Goal: Information Seeking & Learning: Find specific page/section

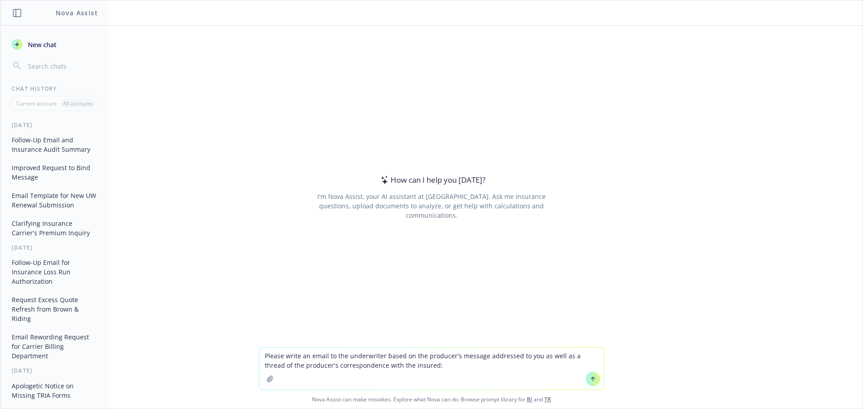
paste textarea "Hi Denisse, OCAPICA reached out. They're having trouble with a compliance websi…"
type textarea "Please write an email to the underwriter based on the producer's message addres…"
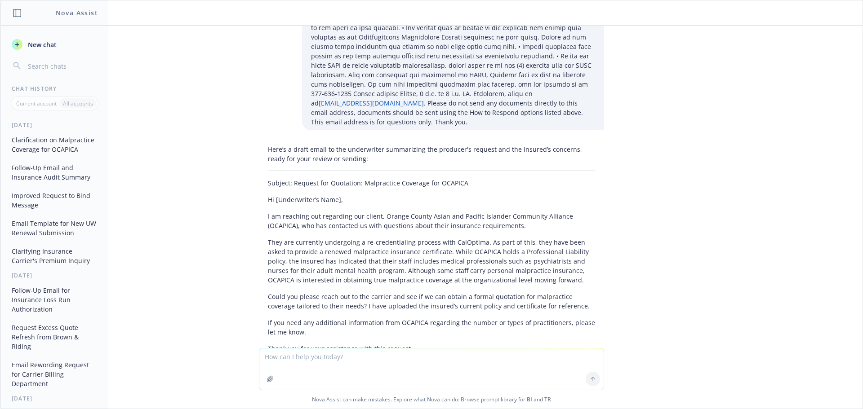
scroll to position [1392, 0]
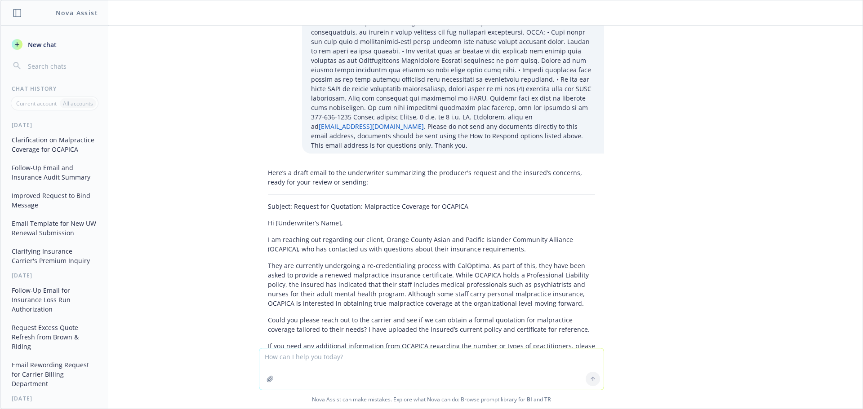
click at [378, 235] on p "I am reaching out regarding our client, Orange County Asian and Pacific Islande…" at bounding box center [431, 244] width 327 height 19
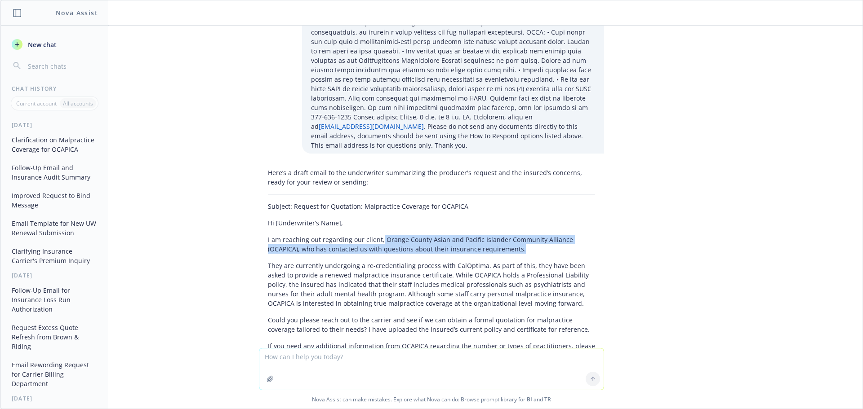
drag, startPoint x: 385, startPoint y: 155, endPoint x: 528, endPoint y: 167, distance: 143.0
click at [528, 235] on p "I am reaching out regarding our client, Orange County Asian and Pacific Islande…" at bounding box center [431, 244] width 327 height 19
copy p "Orange County Asian and Pacific Islander Community Alliance (OCAPICA), who has …"
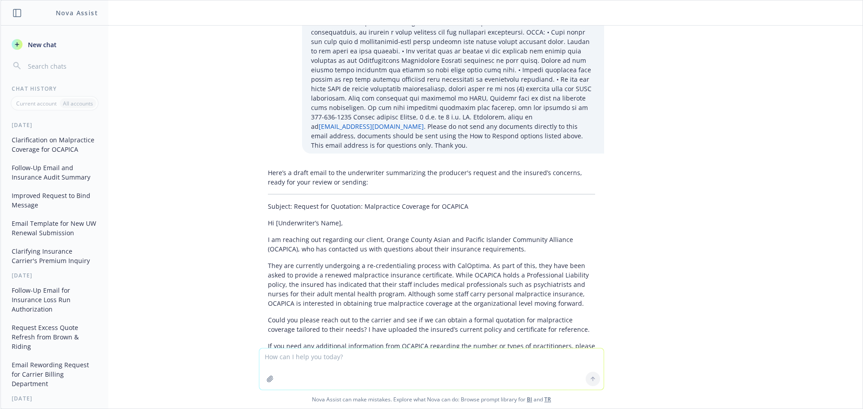
click at [421, 261] on p "They are currently undergoing a re-credentialing process with CalOptima. As par…" at bounding box center [431, 284] width 327 height 47
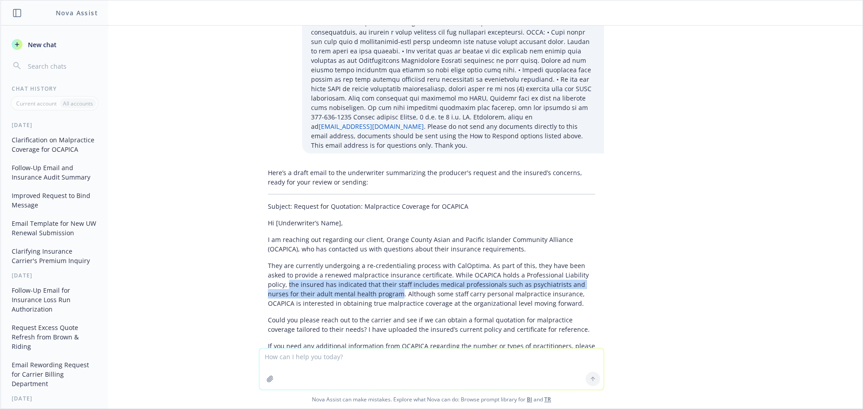
drag, startPoint x: 574, startPoint y: 191, endPoint x: 345, endPoint y: 210, distance: 230.4
click at [345, 261] on p "They are currently undergoing a re-credentialing process with CalOptima. As par…" at bounding box center [431, 284] width 327 height 47
copy p "the insured has indicated that their staff includes medical professionals such …"
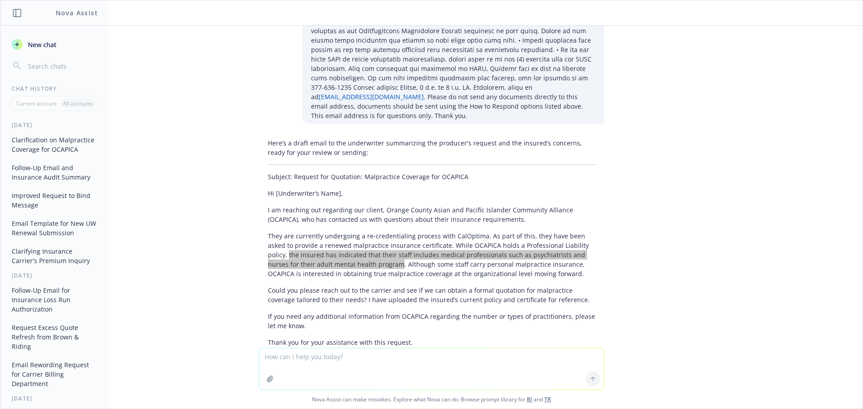
scroll to position [1436, 0]
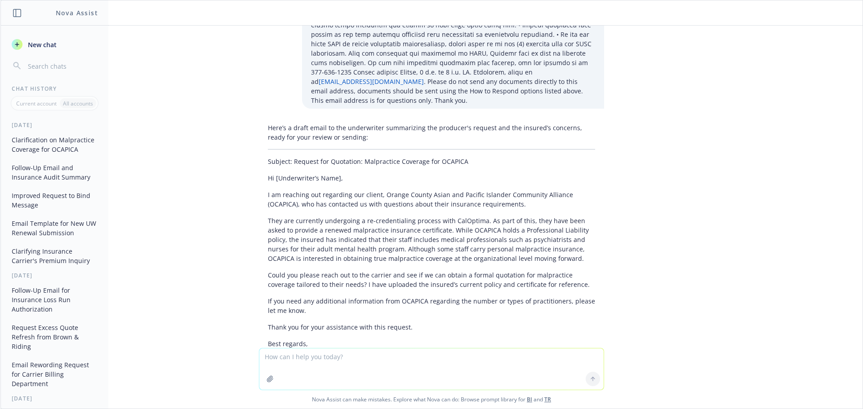
click at [314, 356] on textarea at bounding box center [431, 369] width 344 height 41
paste textarea "Good afternoon, I hope you are doing well! I am reaching out regarding our clie…"
type textarea "is this ok" Good afternoon, I hope you are doing well! I am reaching out regard…"
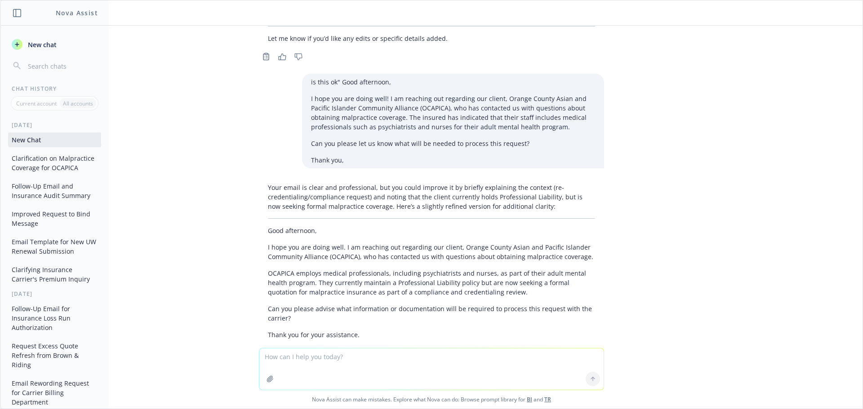
scroll to position [1847, 0]
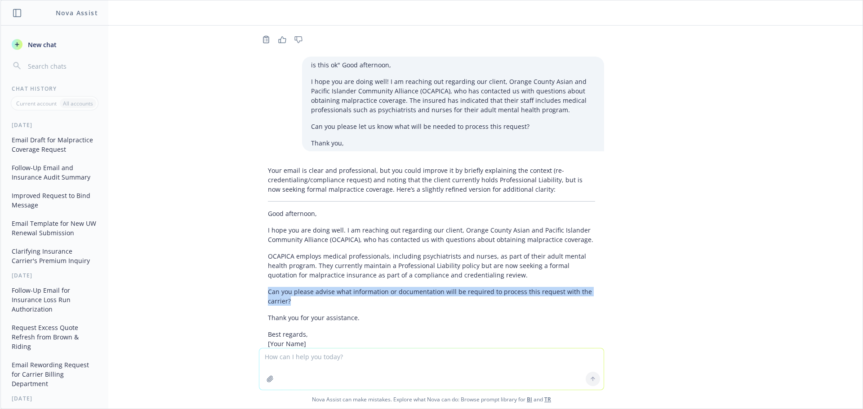
drag, startPoint x: 311, startPoint y: 213, endPoint x: 258, endPoint y: 208, distance: 53.7
click at [259, 208] on div "Your email is clear and professional, but you could improve it by briefly expla…" at bounding box center [431, 278] width 345 height 233
copy p "Can you please advise what information or documentation will be required to pro…"
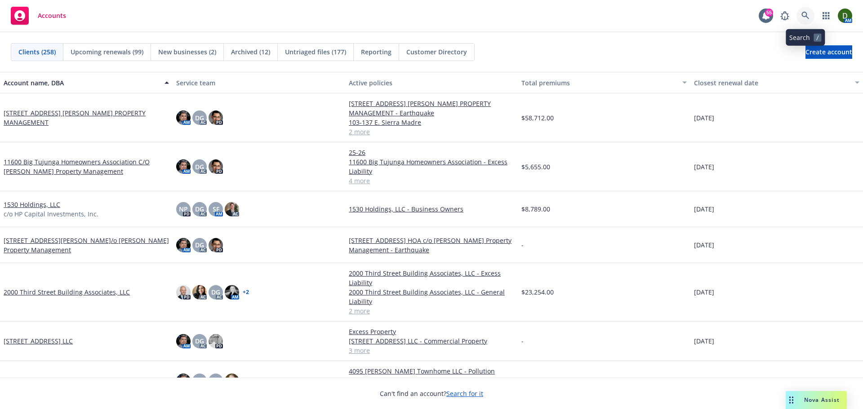
click at [805, 18] on icon at bounding box center [805, 16] width 8 height 8
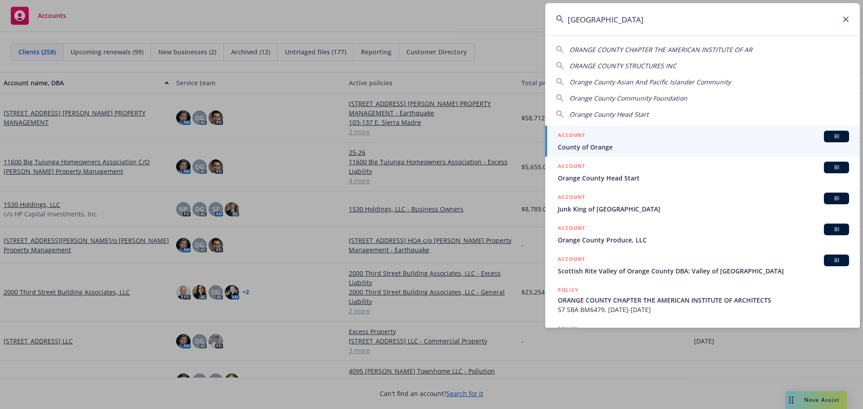
click at [707, 84] on span "Orange County Asian And Pacific Islander Community" at bounding box center [649, 82] width 161 height 9
type input "Orange County Asian And Pacific Islander Community"
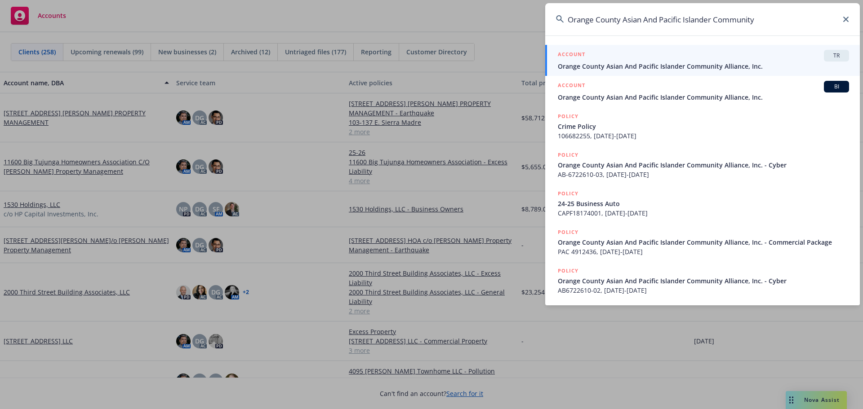
click at [729, 100] on span "Orange County Asian And Pacific Islander Community Alliance, Inc." at bounding box center [703, 97] width 291 height 9
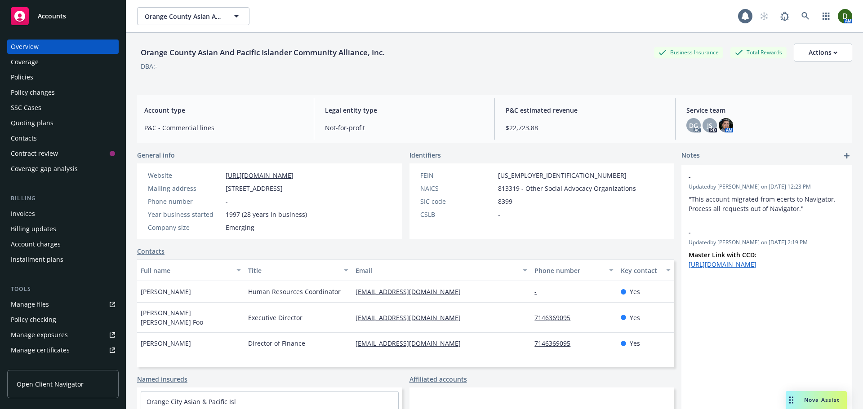
click at [57, 81] on div "Policies" at bounding box center [63, 77] width 104 height 14
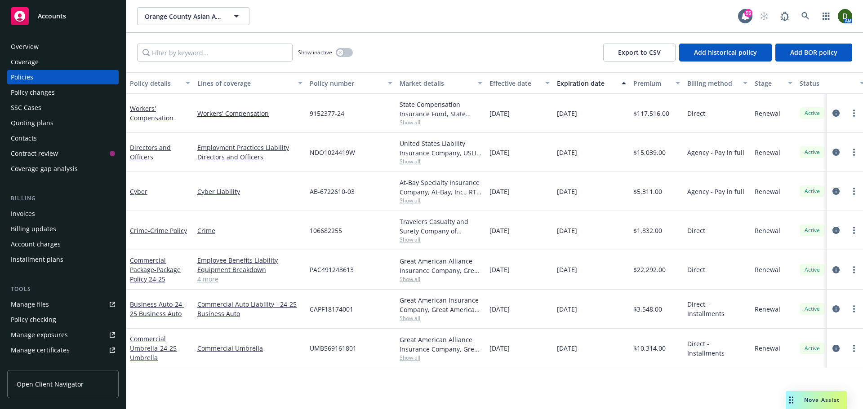
click at [213, 281] on link "4 more" at bounding box center [249, 279] width 105 height 9
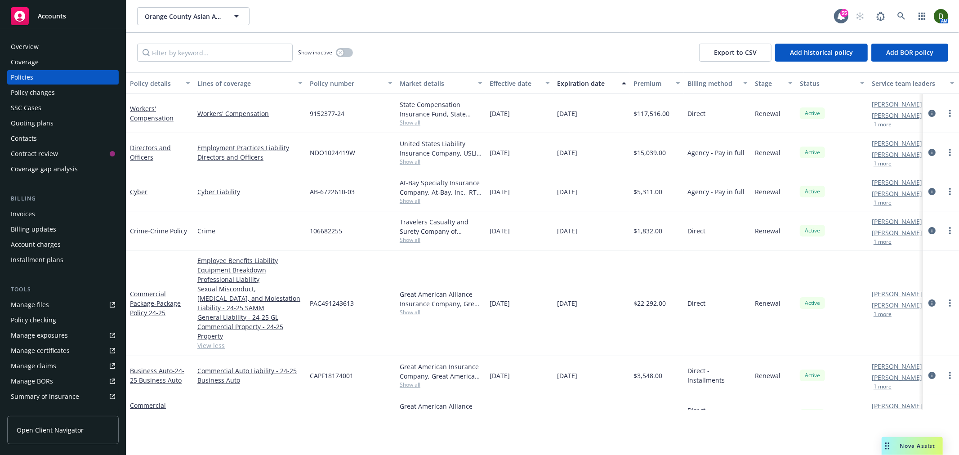
click at [328, 153] on span "NDO1024419W" at bounding box center [332, 152] width 45 height 9
copy span "NDO1024419W"
click at [863, 152] on link "circleInformation" at bounding box center [931, 152] width 11 height 11
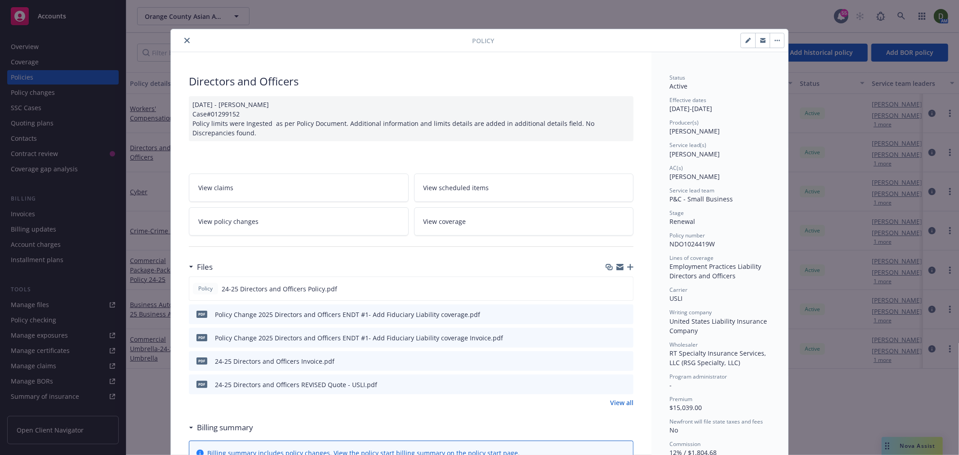
click at [618, 399] on link "View all" at bounding box center [621, 402] width 23 height 9
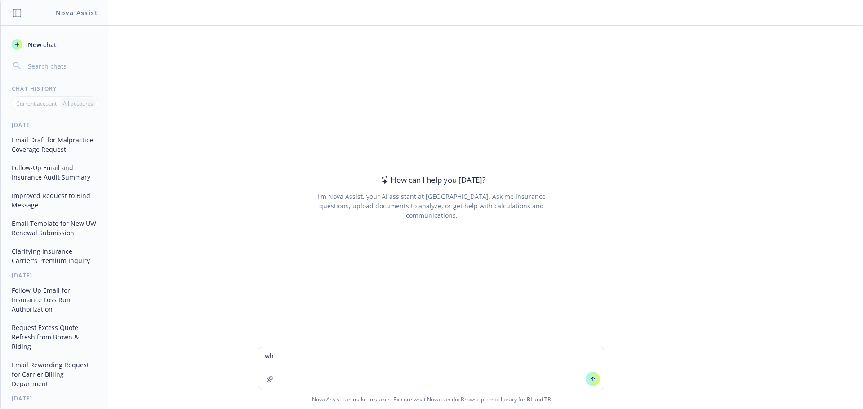
type textarea "w"
type textarea "if i were to reach out to add malpractice coverage, which line of coverage woul…"
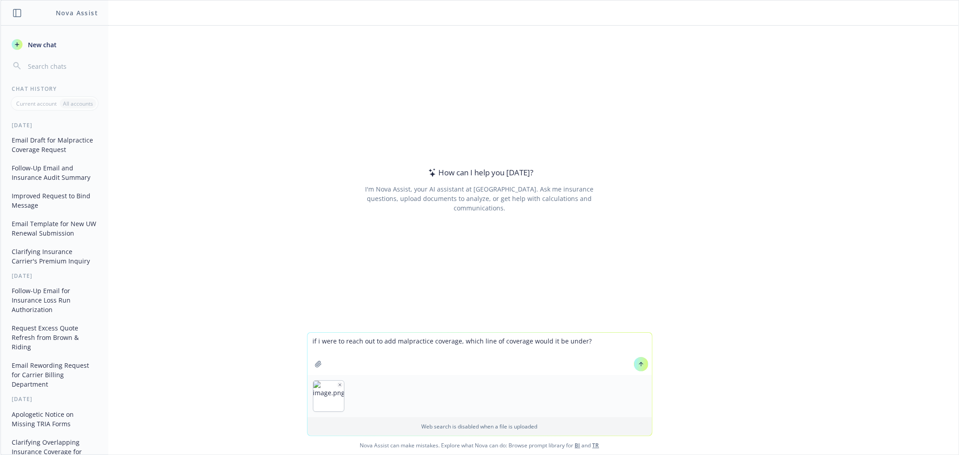
click at [634, 363] on button at bounding box center [641, 364] width 14 height 14
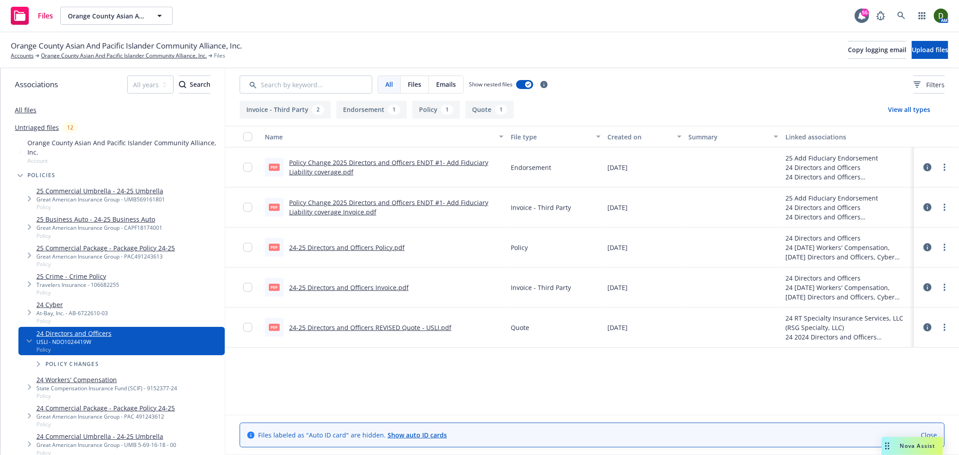
click at [16, 178] on span "Tree Example" at bounding box center [20, 175] width 14 height 14
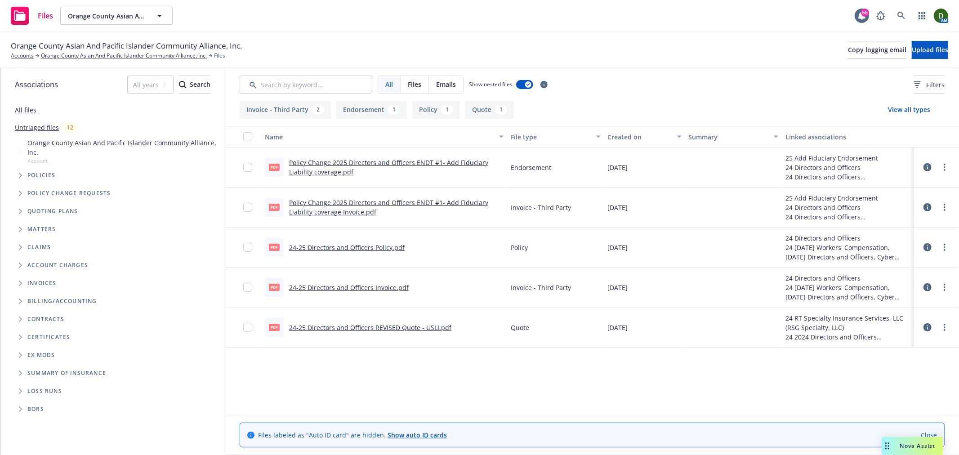
click at [18, 213] on span "Tree Example" at bounding box center [20, 211] width 14 height 14
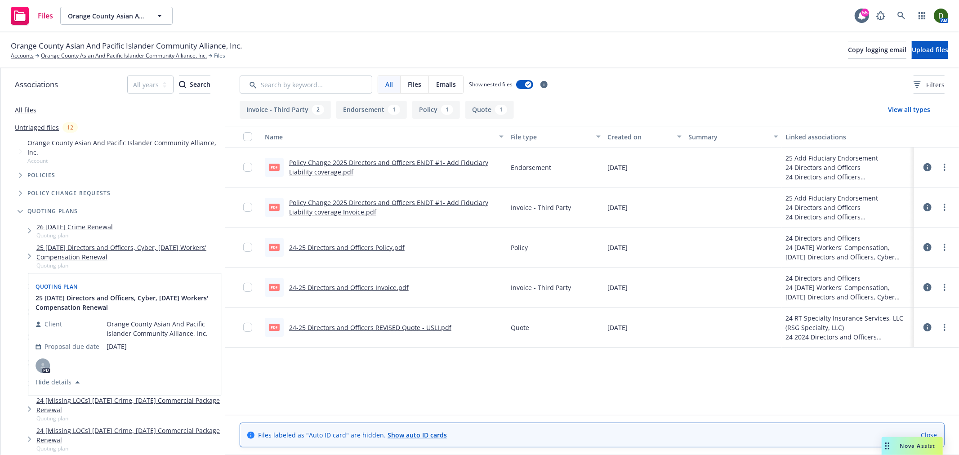
click at [109, 261] on link "25 [DATE] Directors and Officers, Cyber, [DATE] Workers' Compensation Renewal" at bounding box center [128, 252] width 185 height 19
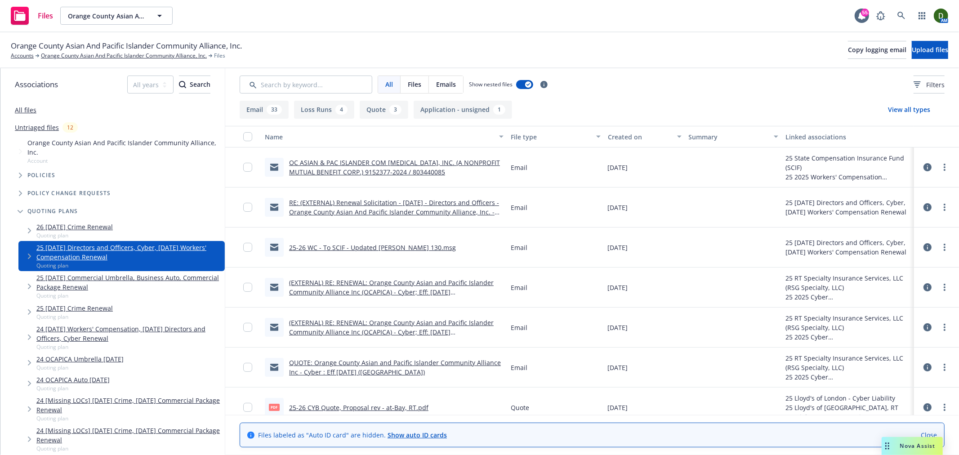
drag, startPoint x: 499, startPoint y: 322, endPoint x: 400, endPoint y: 27, distance: 311.3
